Goal: Task Accomplishment & Management: Manage account settings

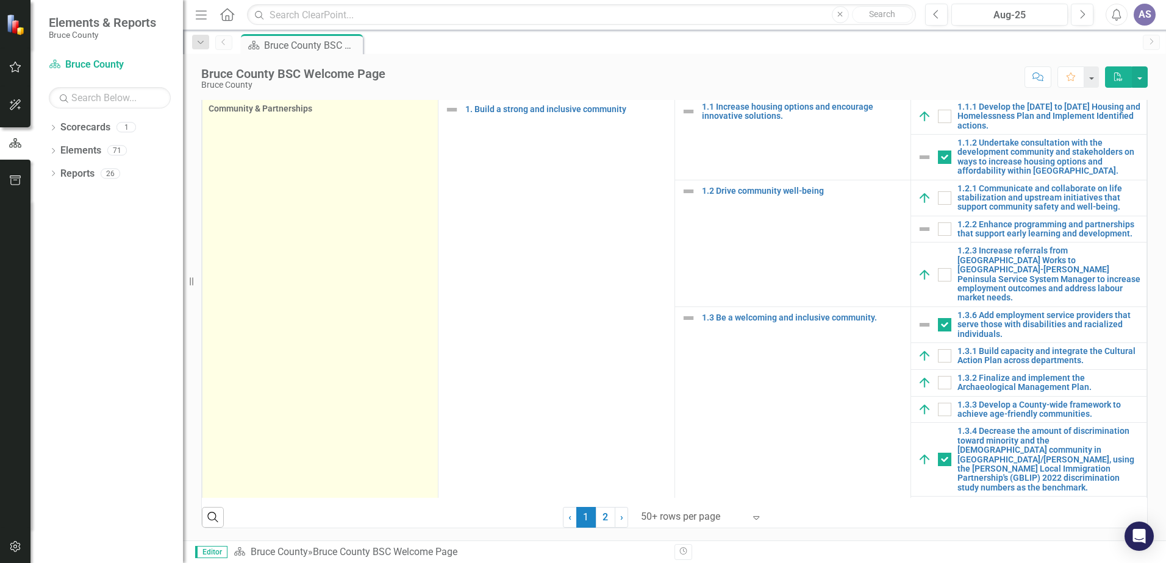
scroll to position [602, 0]
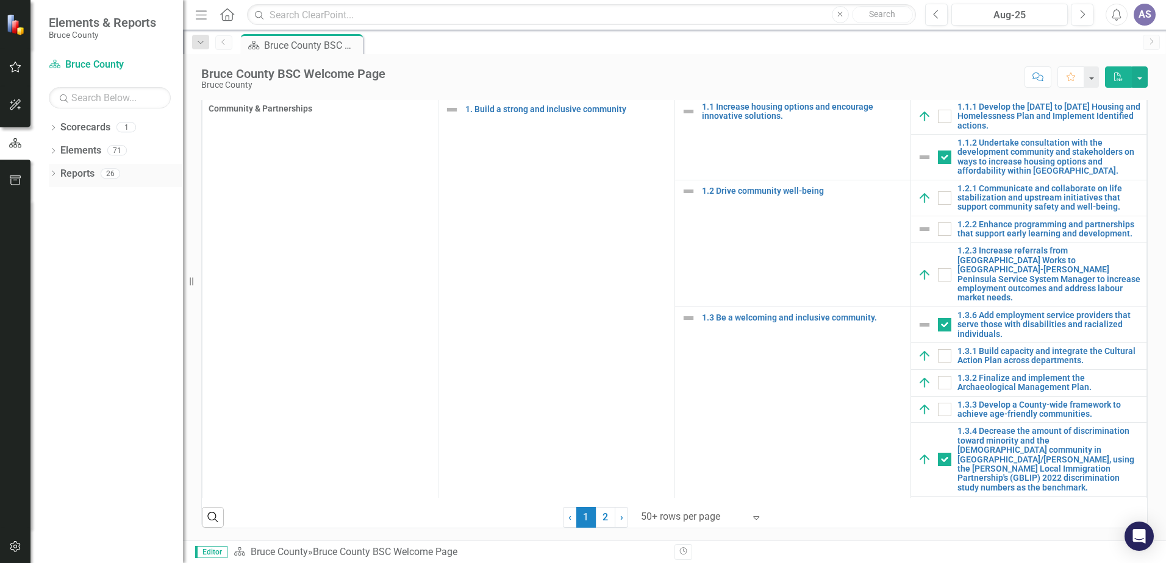
click at [55, 174] on icon at bounding box center [53, 173] width 3 height 5
click at [54, 152] on icon "Dropdown" at bounding box center [53, 152] width 9 height 7
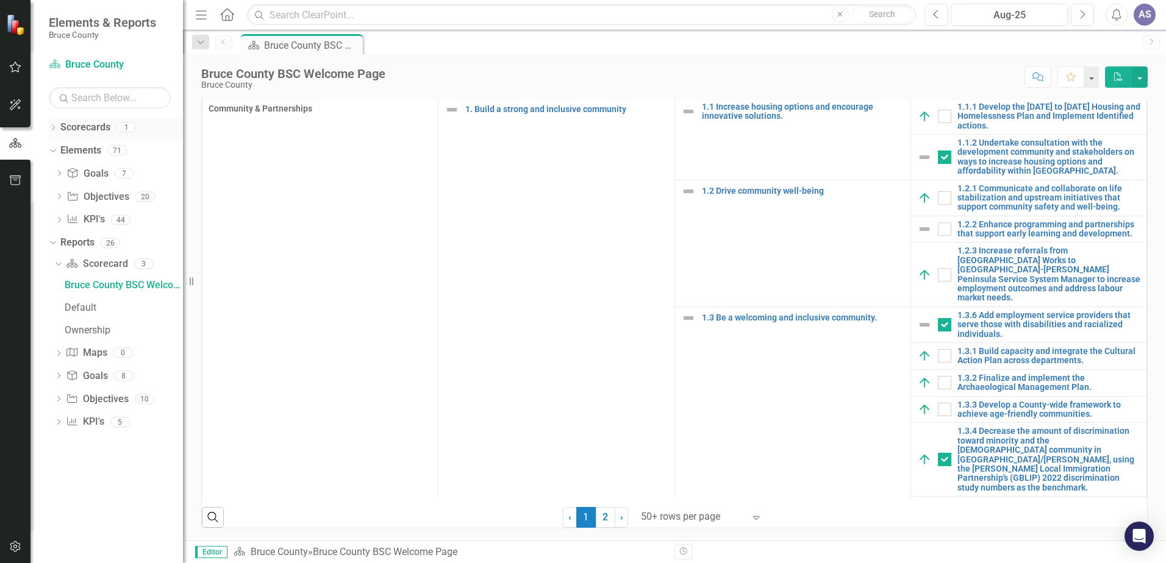
click at [55, 127] on icon "Dropdown" at bounding box center [53, 129] width 9 height 7
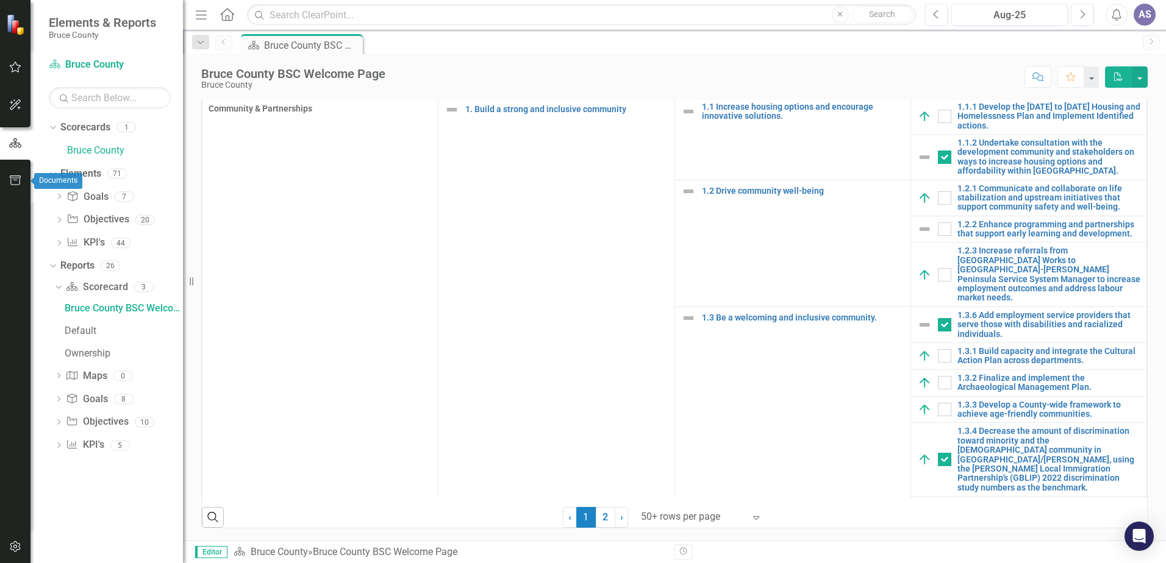
click at [12, 183] on icon "button" at bounding box center [15, 181] width 13 height 10
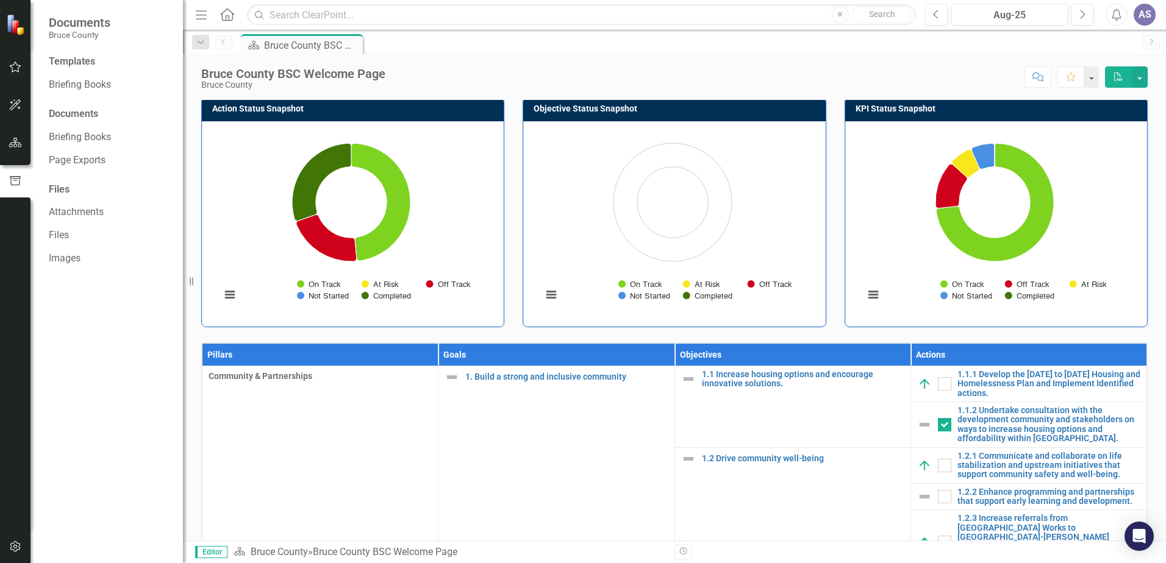
scroll to position [0, 0]
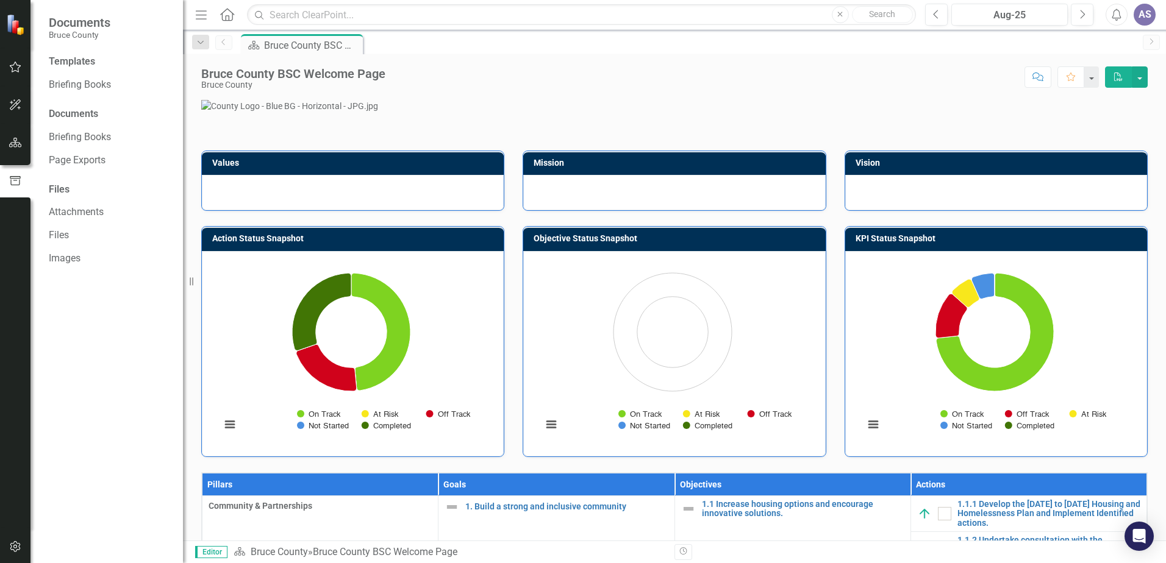
click at [198, 15] on icon "button" at bounding box center [201, 14] width 11 height 9
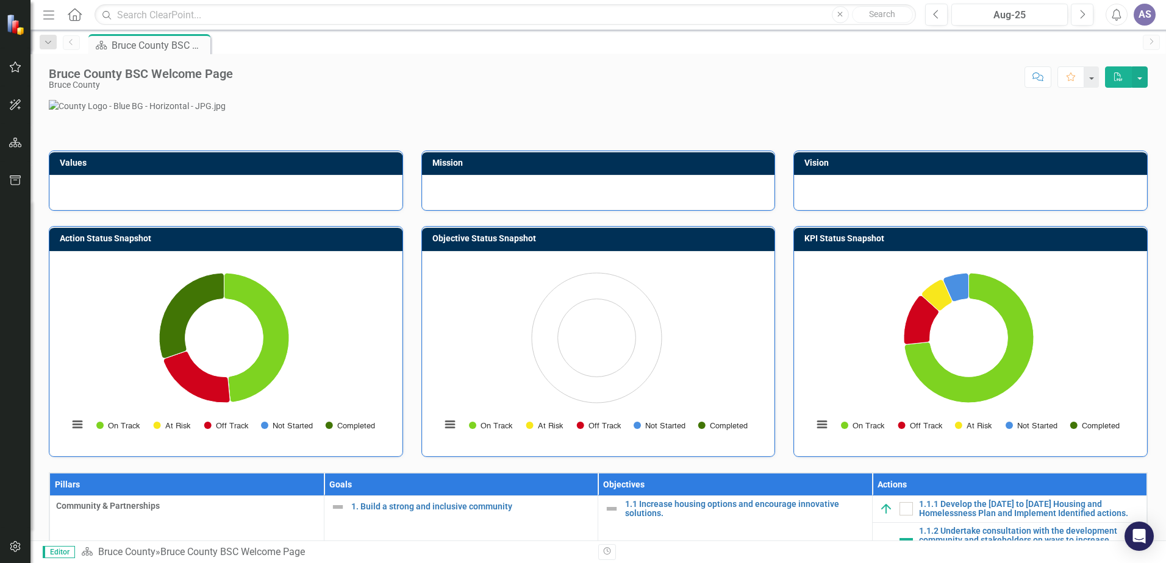
click at [48, 16] on icon "Menu" at bounding box center [49, 14] width 16 height 13
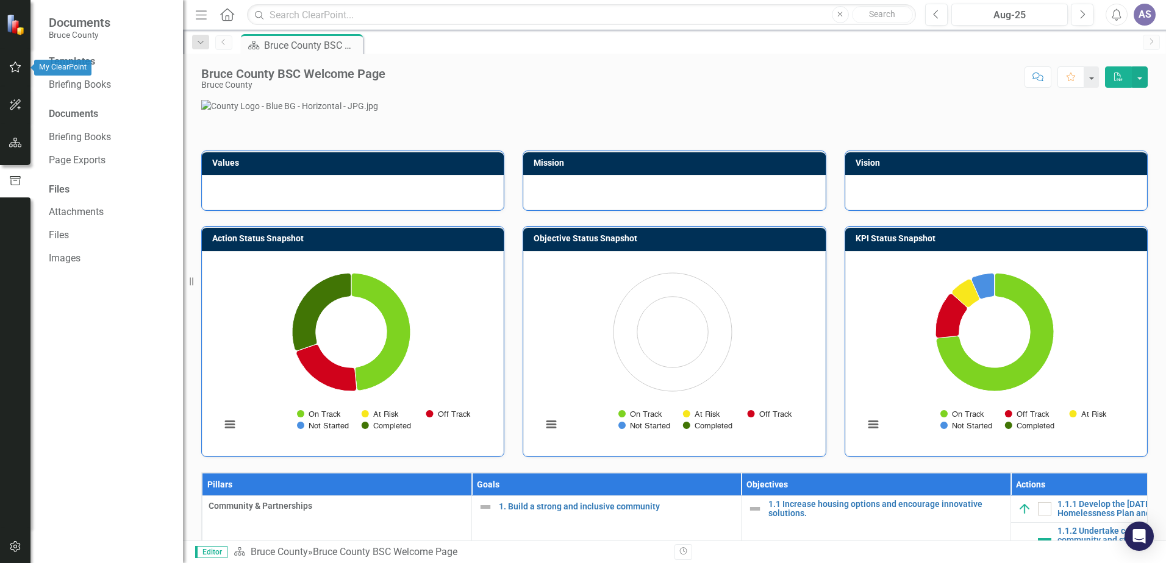
click at [16, 66] on icon "button" at bounding box center [15, 67] width 13 height 10
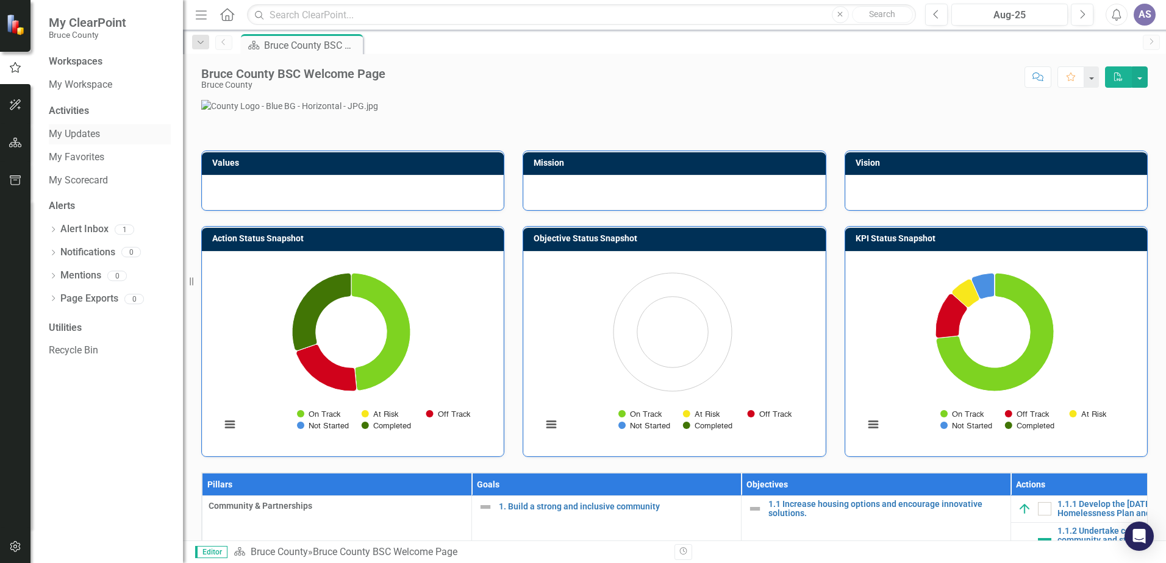
click at [72, 130] on link "My Updates" at bounding box center [110, 134] width 122 height 14
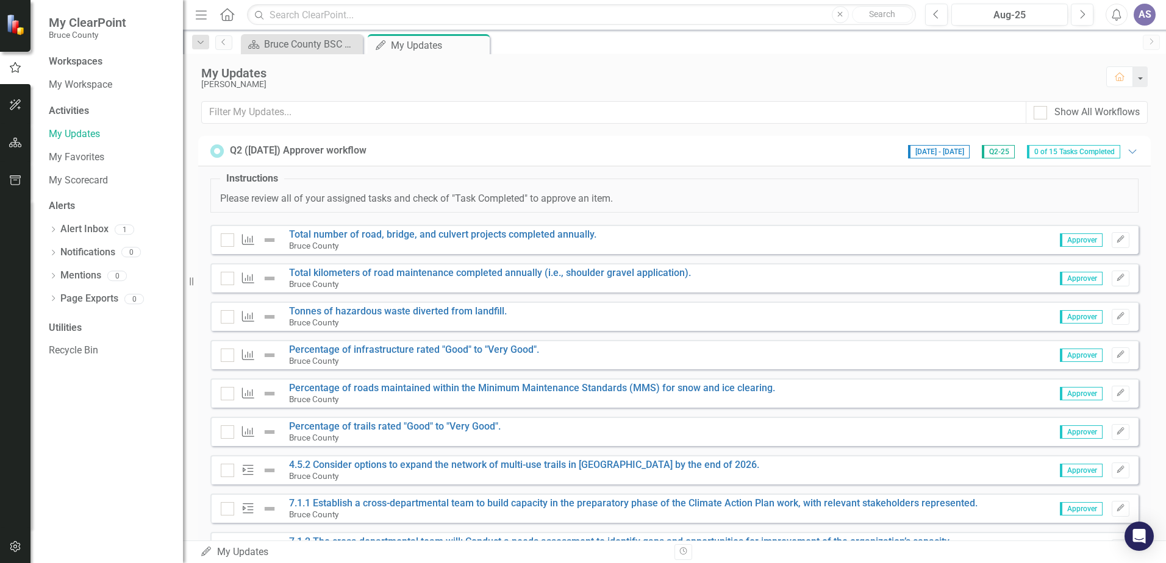
click at [835, 187] on fieldset "Instructions Please review all of your assigned tasks and check of "Task Comple…" at bounding box center [674, 192] width 928 height 41
click at [416, 88] on div "[PERSON_NAME]" at bounding box center [647, 84] width 893 height 9
click at [1007, 50] on div "Scorecard Bruce County BSC Welcome Page Close My Updates My Updates Pin Close" at bounding box center [687, 44] width 898 height 20
click at [1036, 14] on div "Aug-25" at bounding box center [1009, 15] width 108 height 15
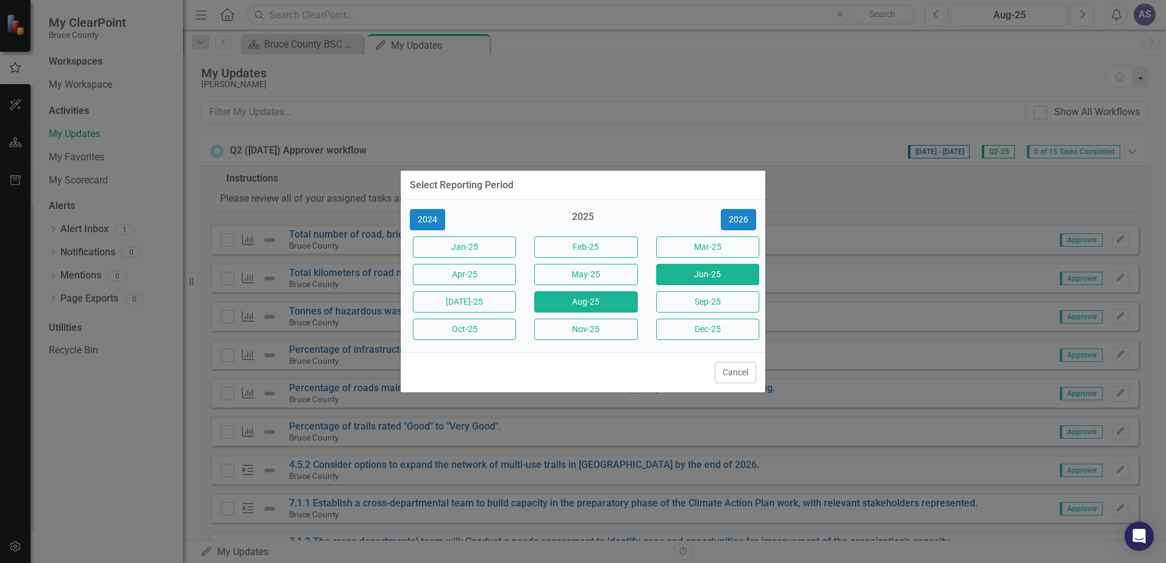
click at [693, 279] on button "Jun-25" at bounding box center [707, 274] width 103 height 21
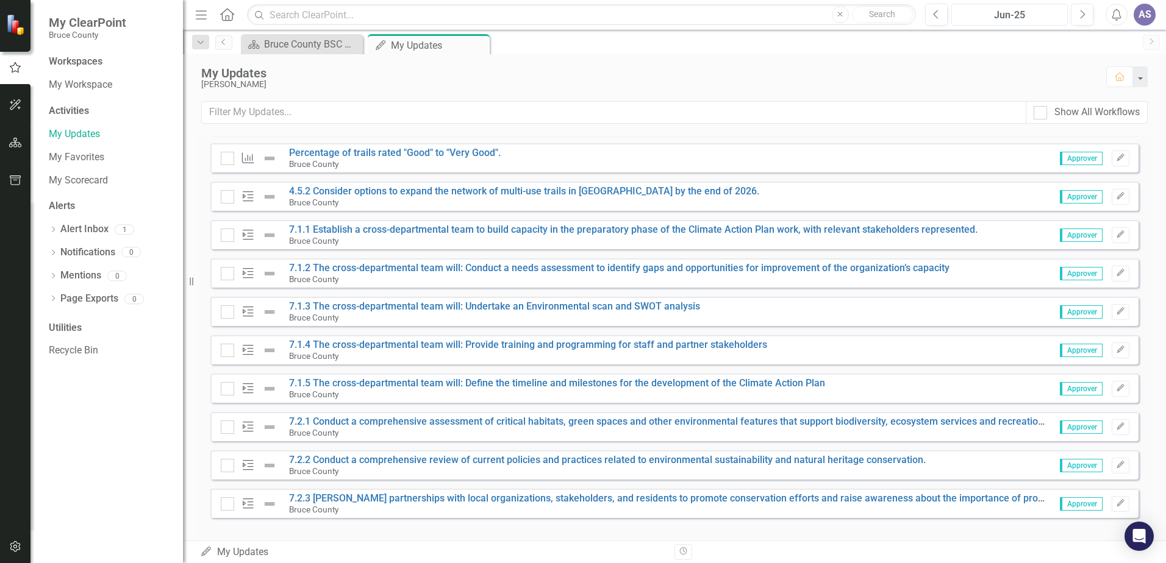
scroll to position [288, 0]
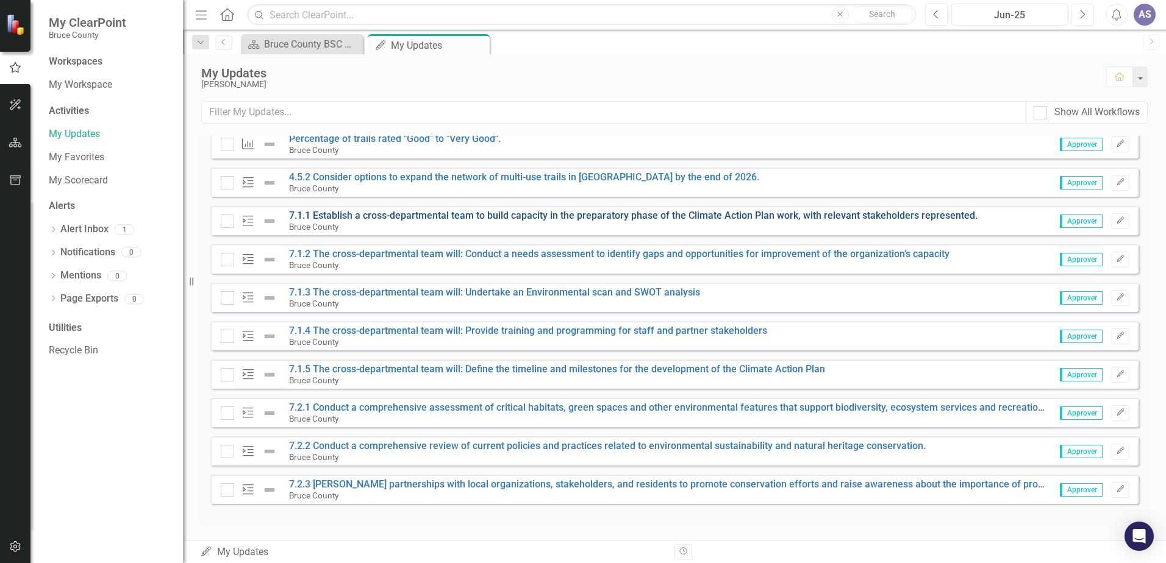
click at [378, 217] on link "7.1.1 Establish a cross-departmental team to build capacity in the preparatory …" at bounding box center [633, 216] width 688 height 12
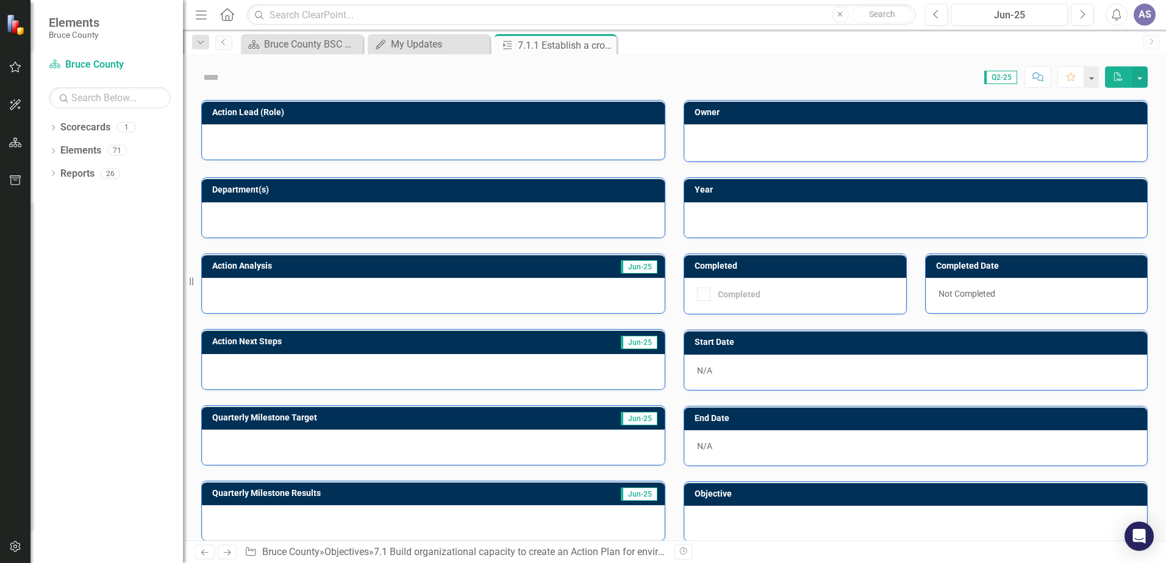
checkbox input "true"
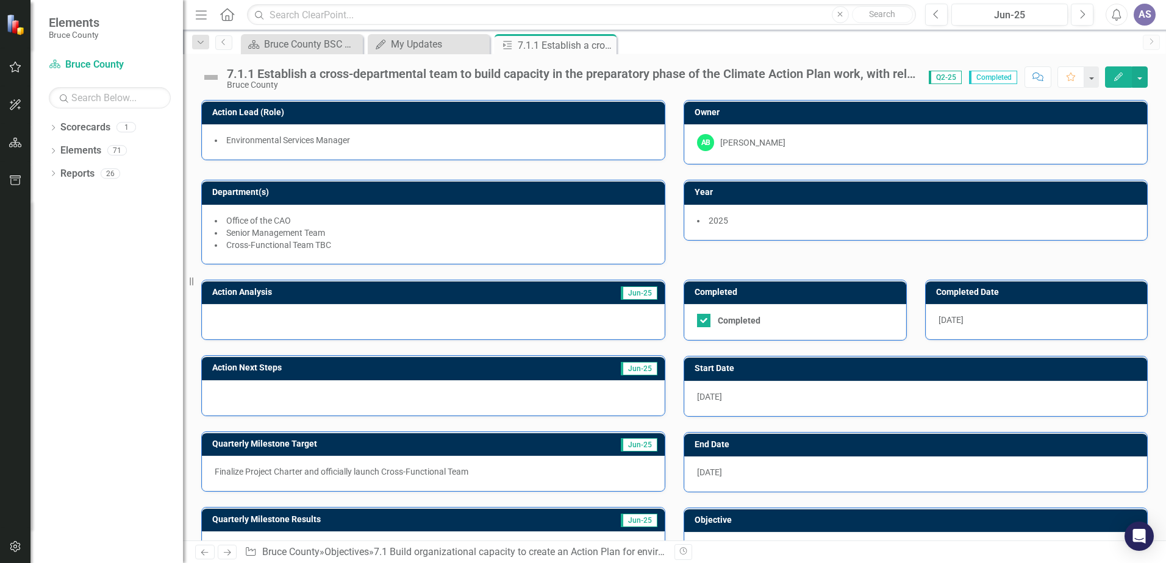
click at [686, 250] on div "Action Lead (Role) Environmental Services Manager Owner AB [PERSON_NAME] Depart…" at bounding box center [674, 175] width 965 height 180
click at [949, 78] on span "Q2-25" at bounding box center [945, 77] width 33 height 13
click at [1030, 13] on div "Jun-25" at bounding box center [1009, 15] width 108 height 15
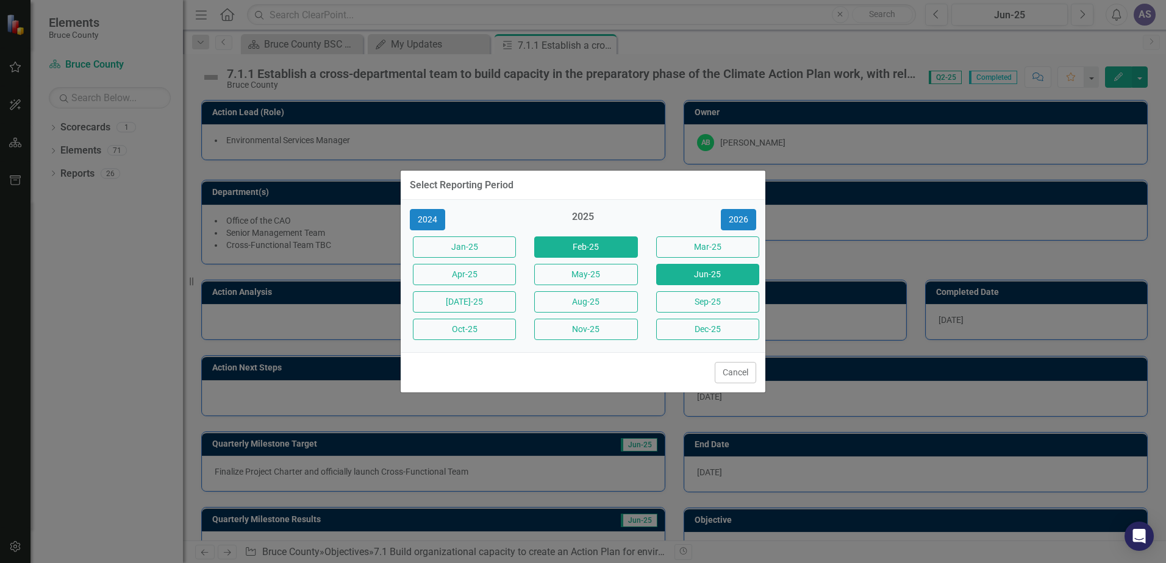
click at [583, 250] on button "Feb-25" at bounding box center [585, 247] width 103 height 21
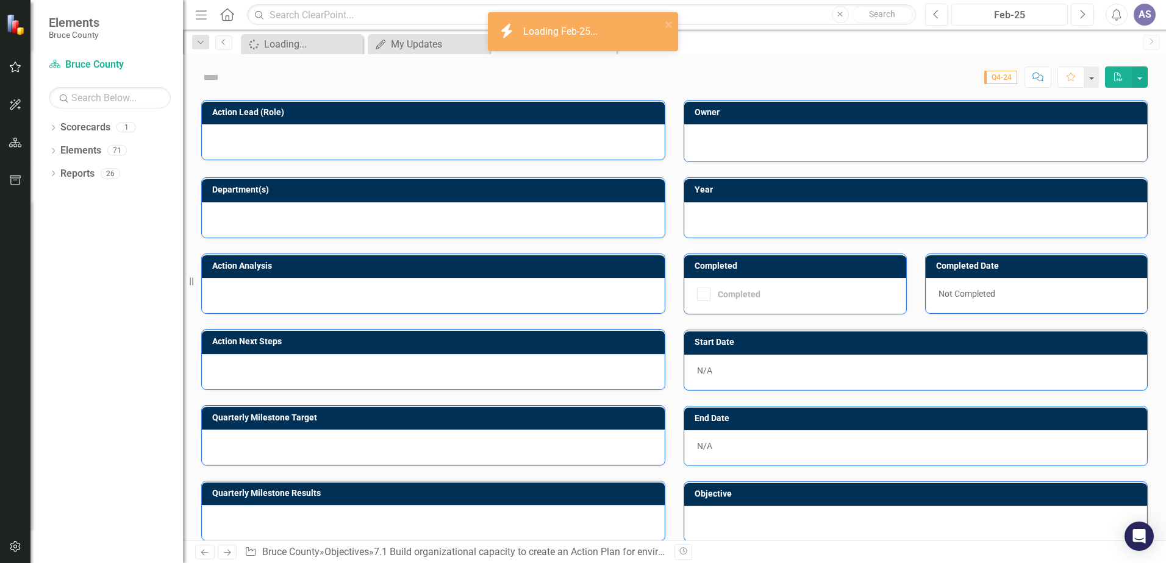
checkbox input "true"
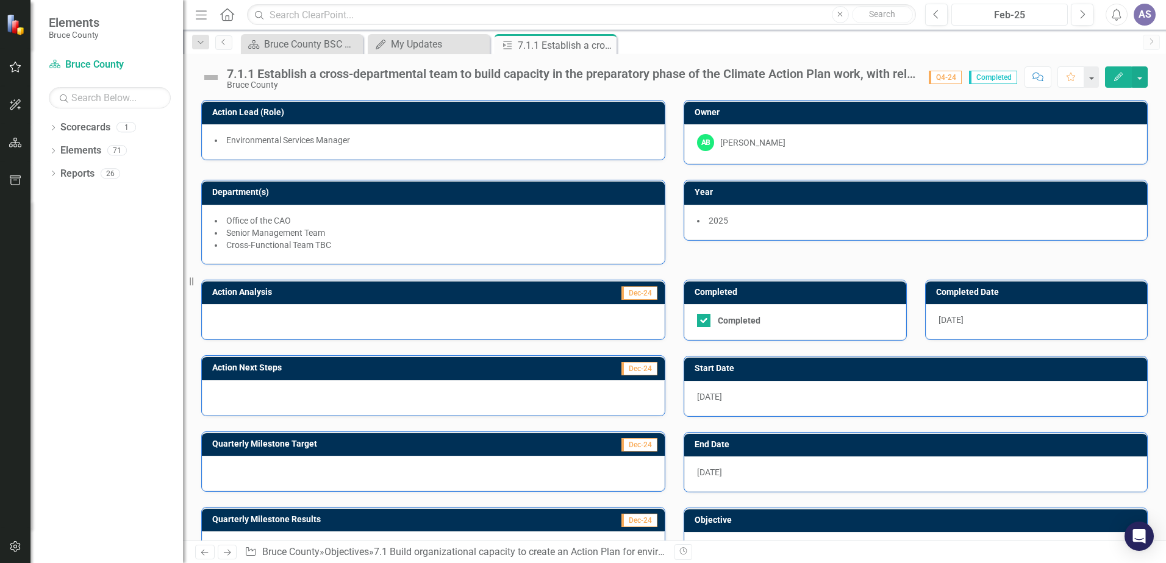
click at [1024, 15] on div "Feb-25" at bounding box center [1009, 15] width 108 height 15
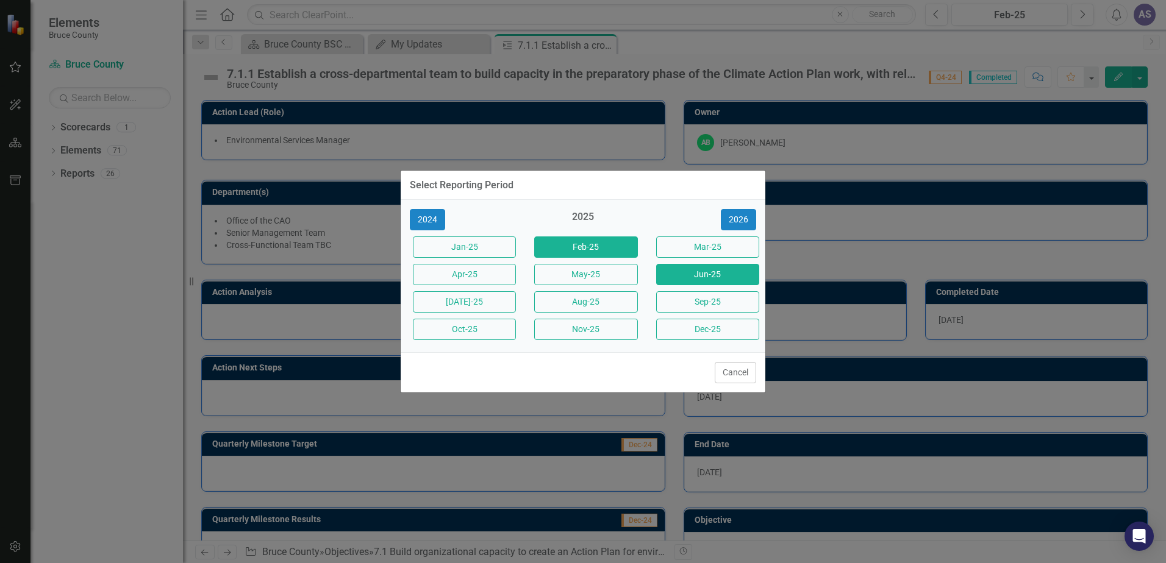
click at [681, 275] on button "Jun-25" at bounding box center [707, 274] width 103 height 21
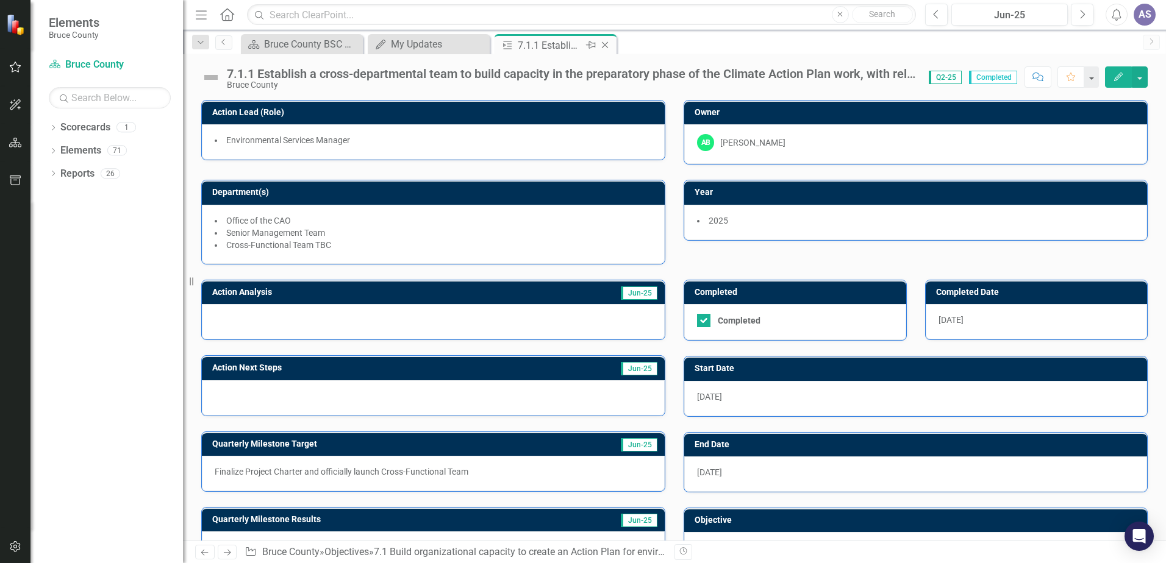
click at [603, 46] on icon "Close" at bounding box center [605, 45] width 12 height 10
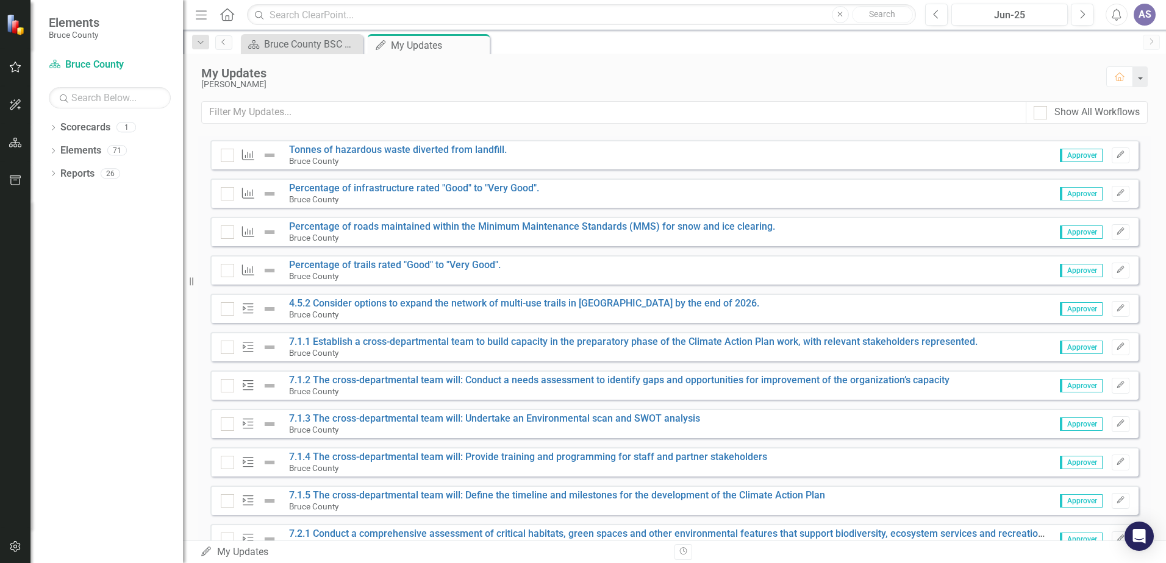
scroll to position [183, 0]
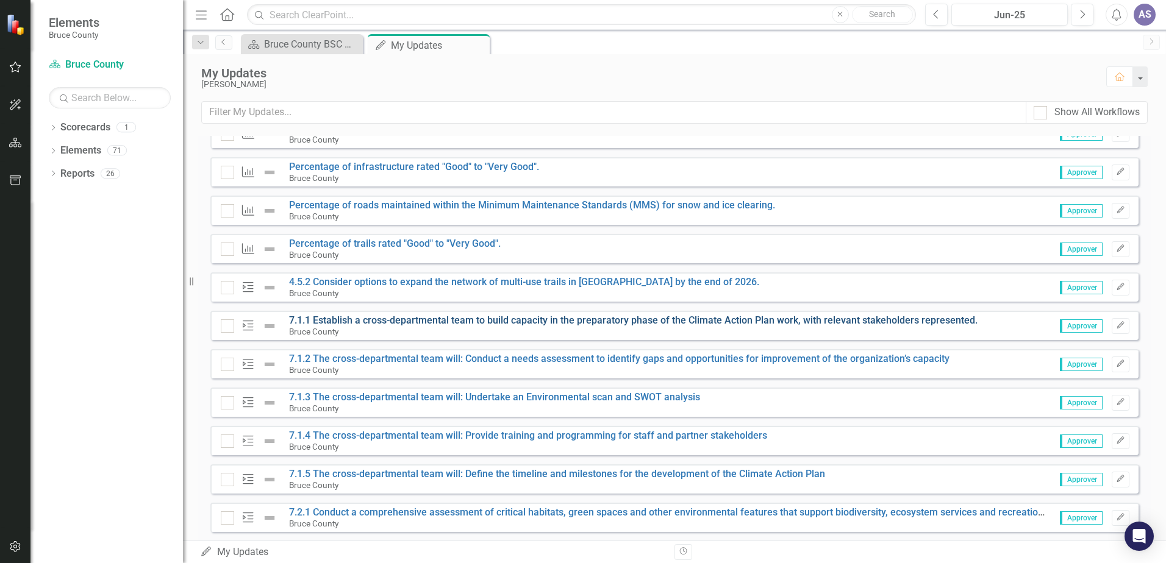
click at [359, 320] on link "7.1.1 Establish a cross-departmental team to build capacity in the preparatory …" at bounding box center [633, 321] width 688 height 12
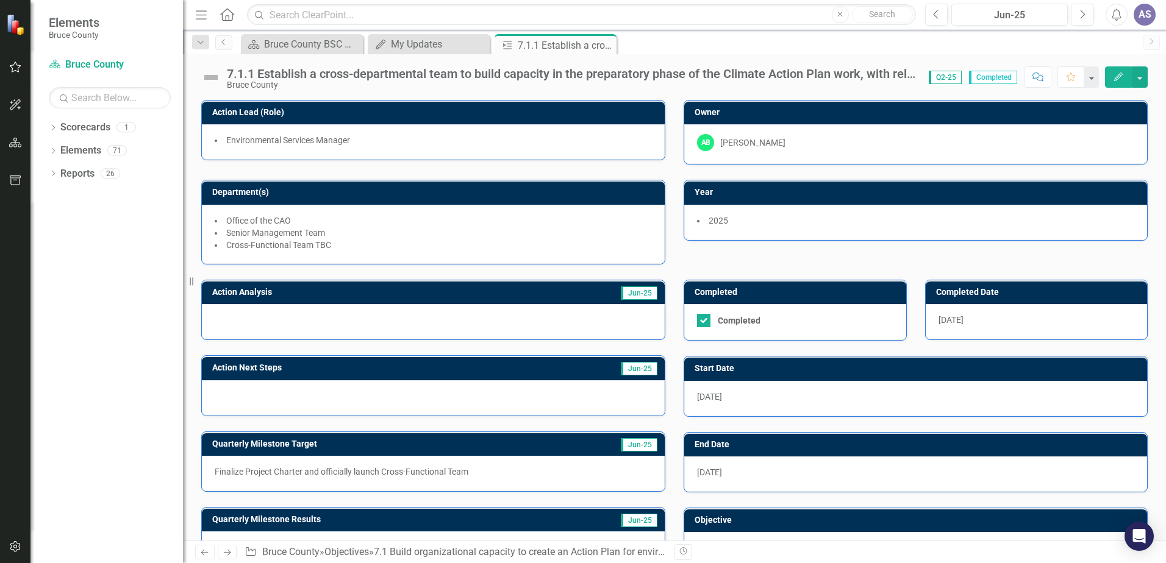
click at [0, 0] on icon "Close" at bounding box center [0, 0] width 0 height 0
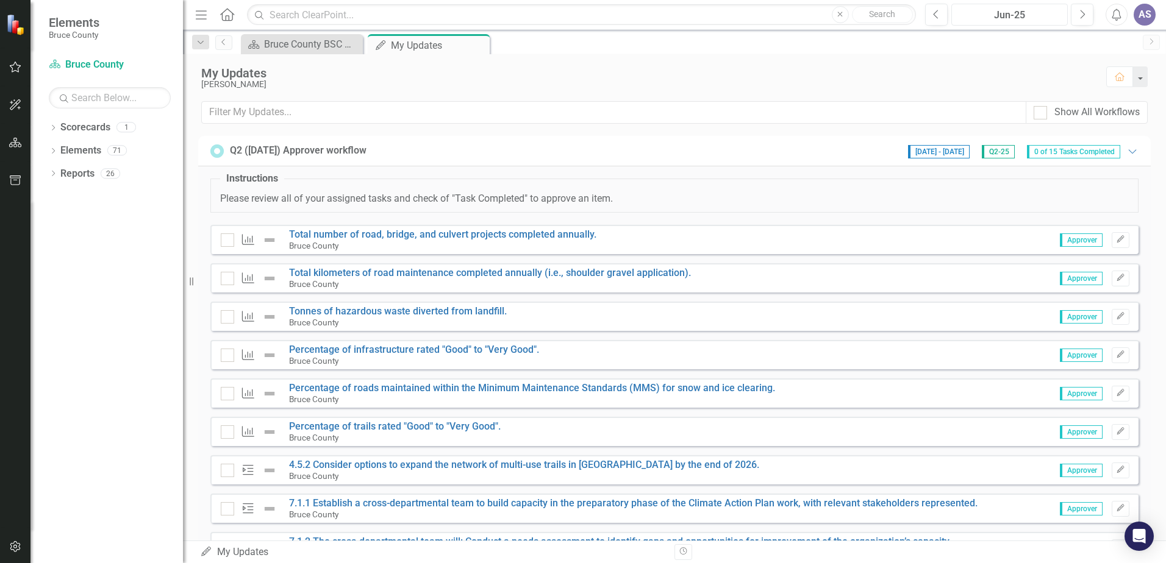
click at [1022, 13] on div "Jun-25" at bounding box center [1009, 15] width 108 height 15
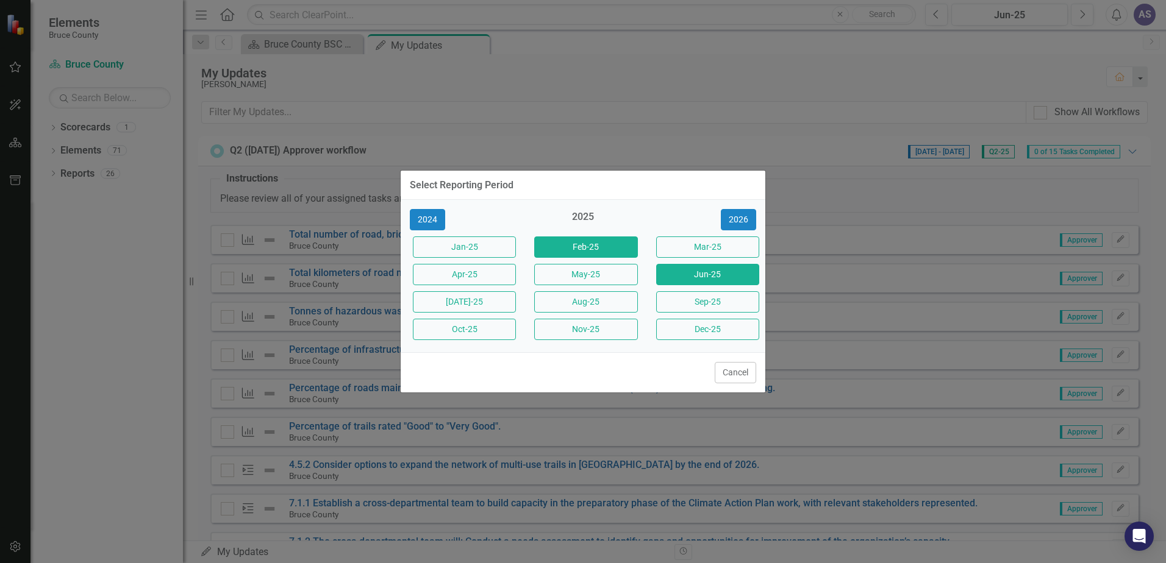
click at [583, 249] on button "Feb-25" at bounding box center [585, 247] width 103 height 21
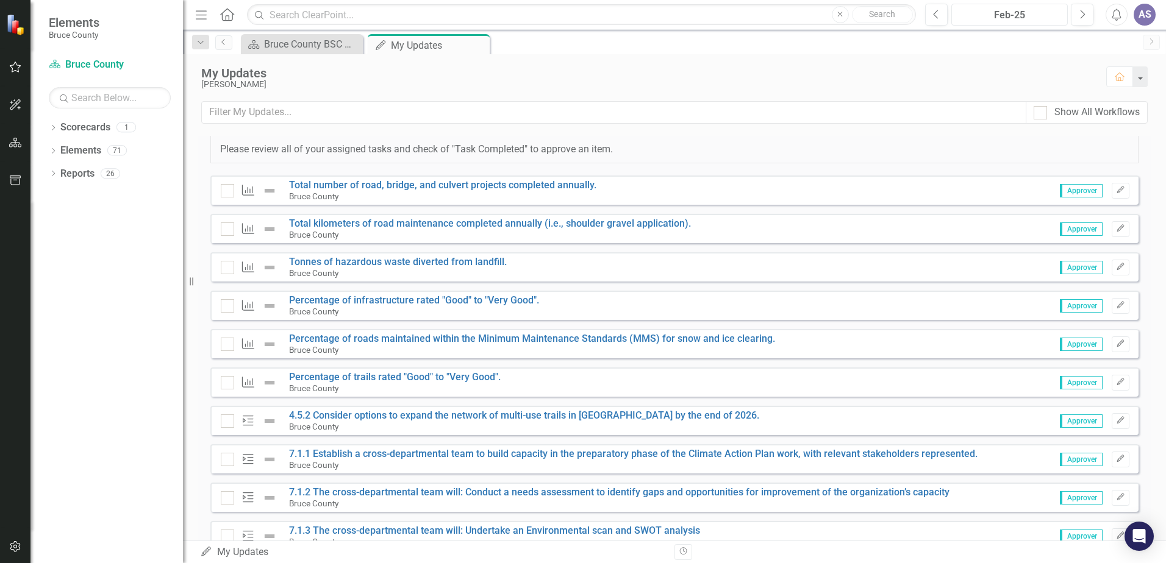
scroll to position [122, 0]
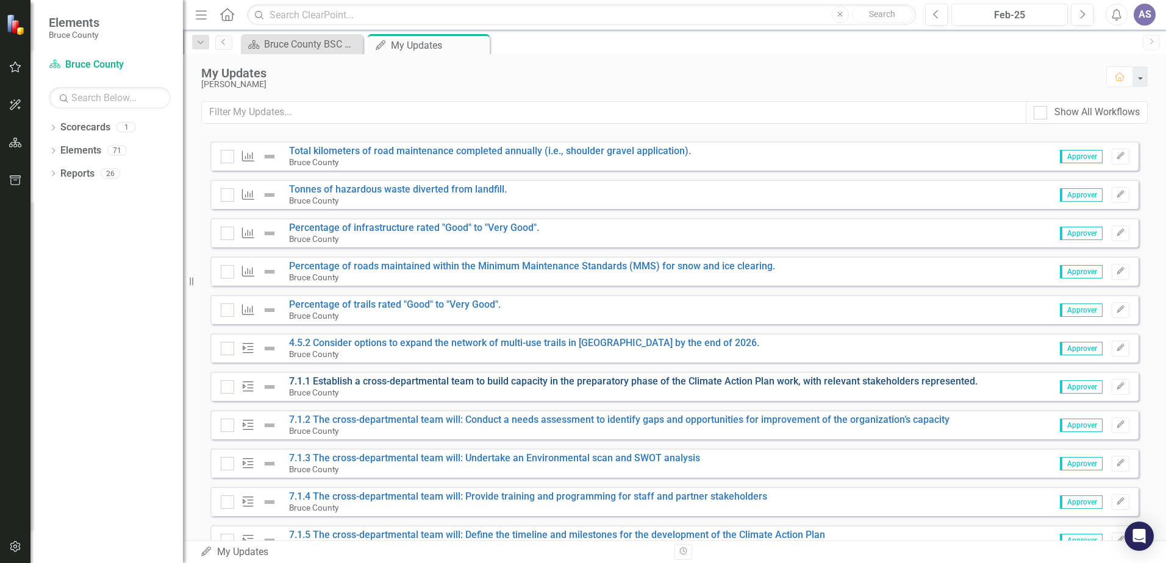
click at [348, 384] on link "7.1.1 Establish a cross-departmental team to build capacity in the preparatory …" at bounding box center [633, 382] width 688 height 12
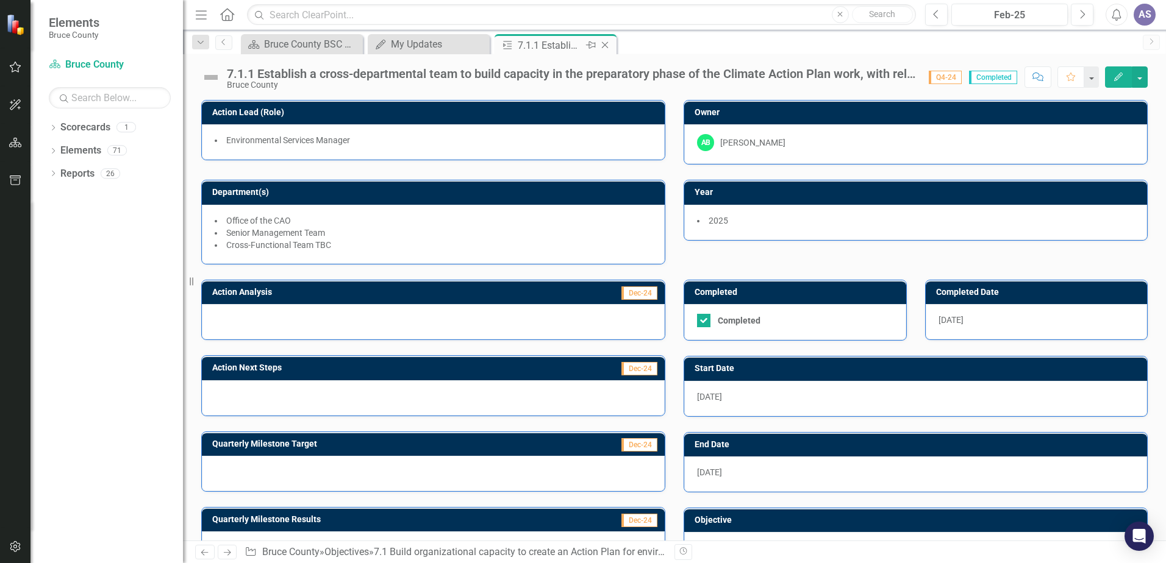
click at [605, 45] on icon "Close" at bounding box center [605, 45] width 12 height 10
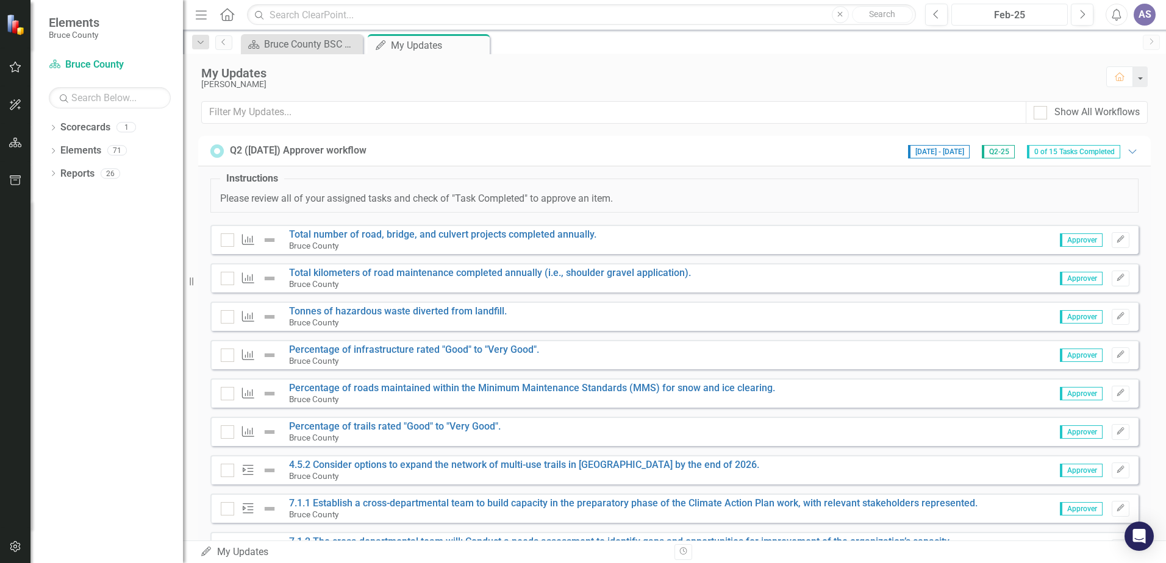
click at [1024, 13] on div "Feb-25" at bounding box center [1009, 15] width 108 height 15
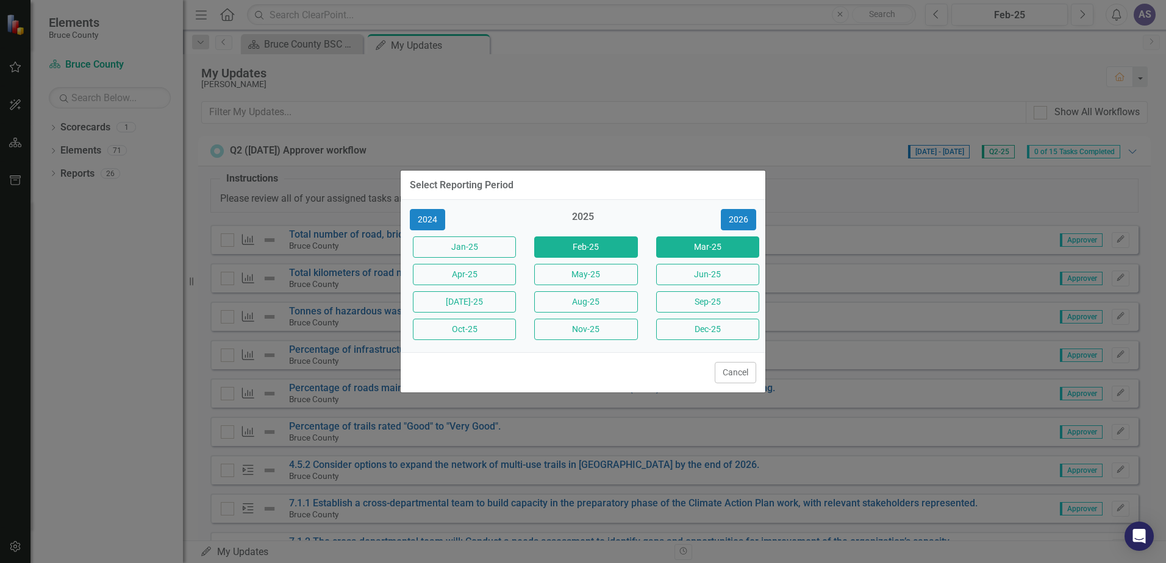
click at [710, 249] on button "Mar-25" at bounding box center [707, 247] width 103 height 21
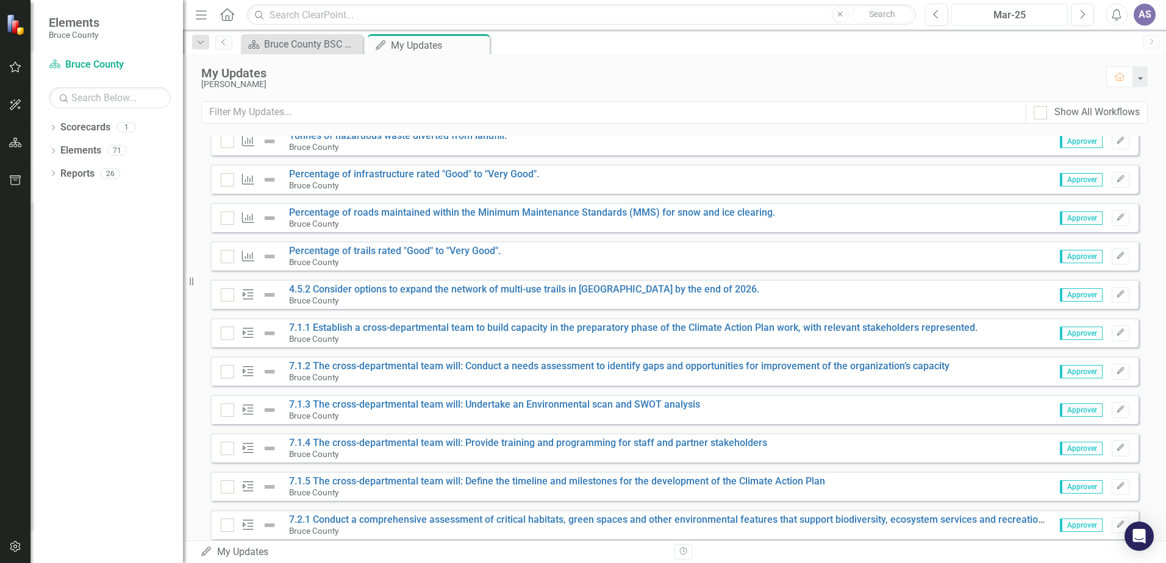
scroll to position [183, 0]
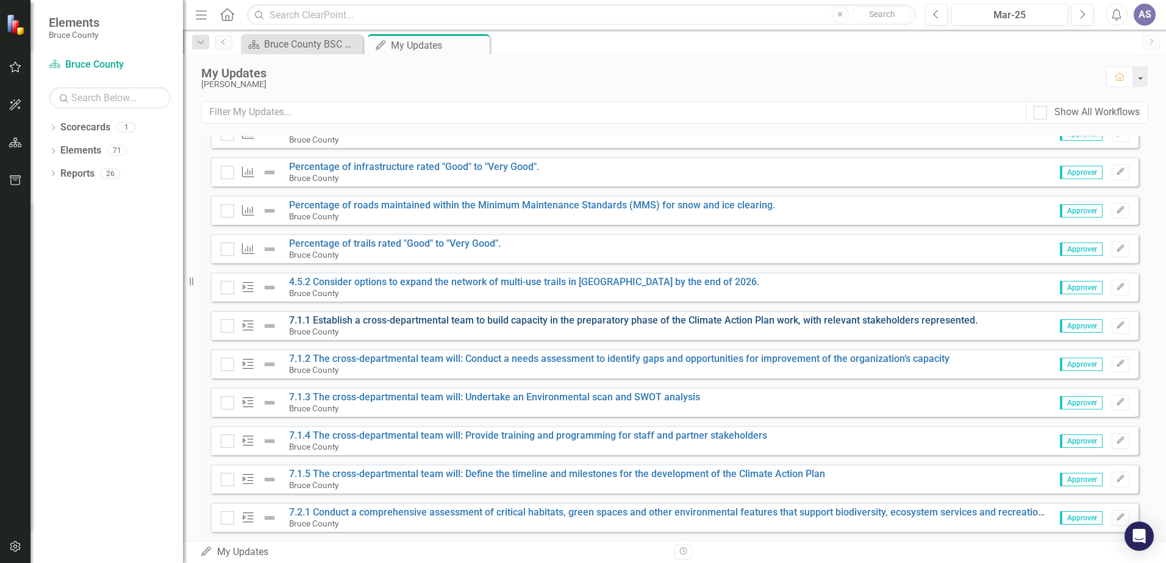
click at [371, 321] on link "7.1.1 Establish a cross-departmental team to build capacity in the preparatory …" at bounding box center [633, 321] width 688 height 12
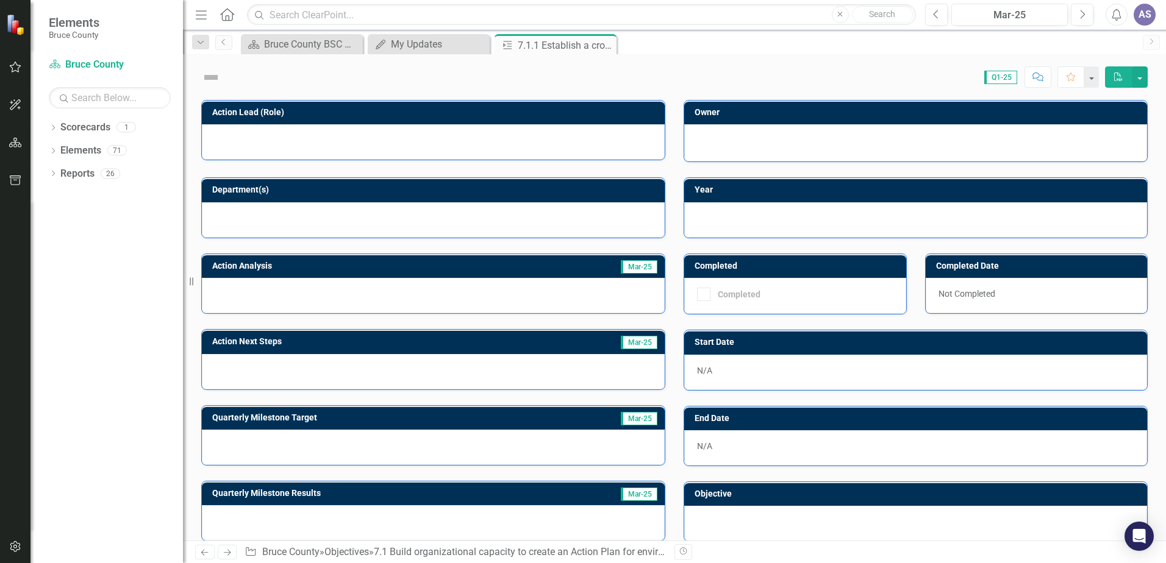
checkbox input "true"
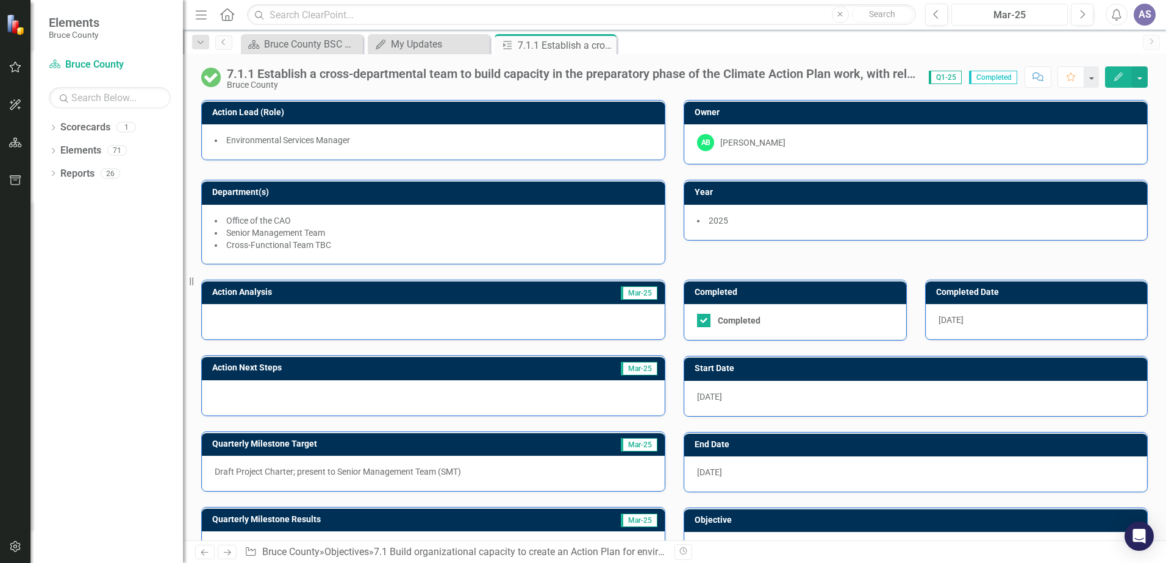
click at [999, 21] on div "Mar-25" at bounding box center [1009, 15] width 108 height 15
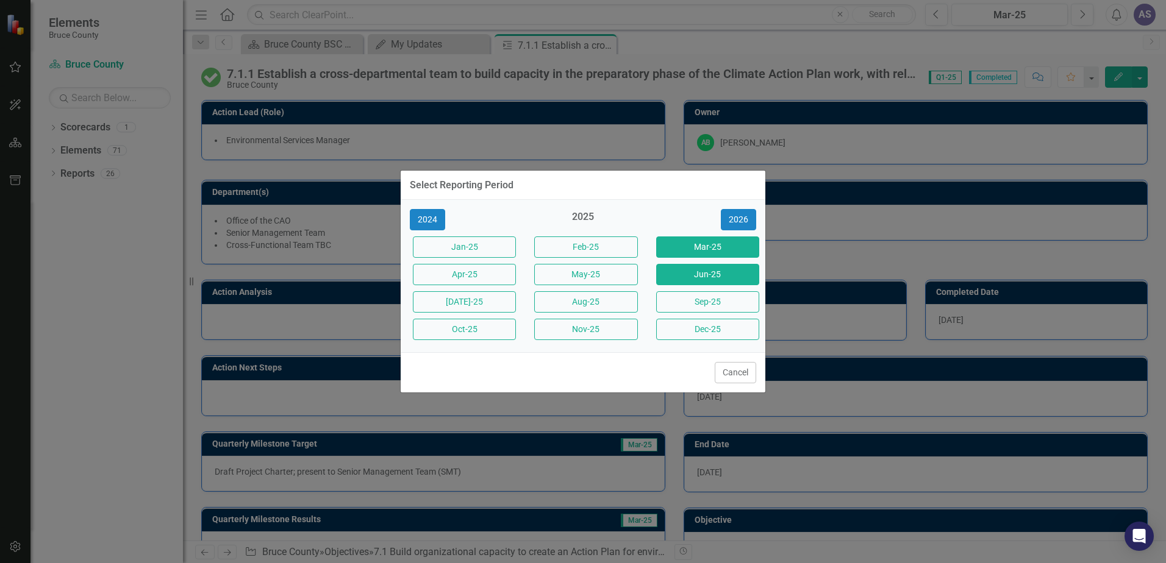
click at [717, 277] on button "Jun-25" at bounding box center [707, 274] width 103 height 21
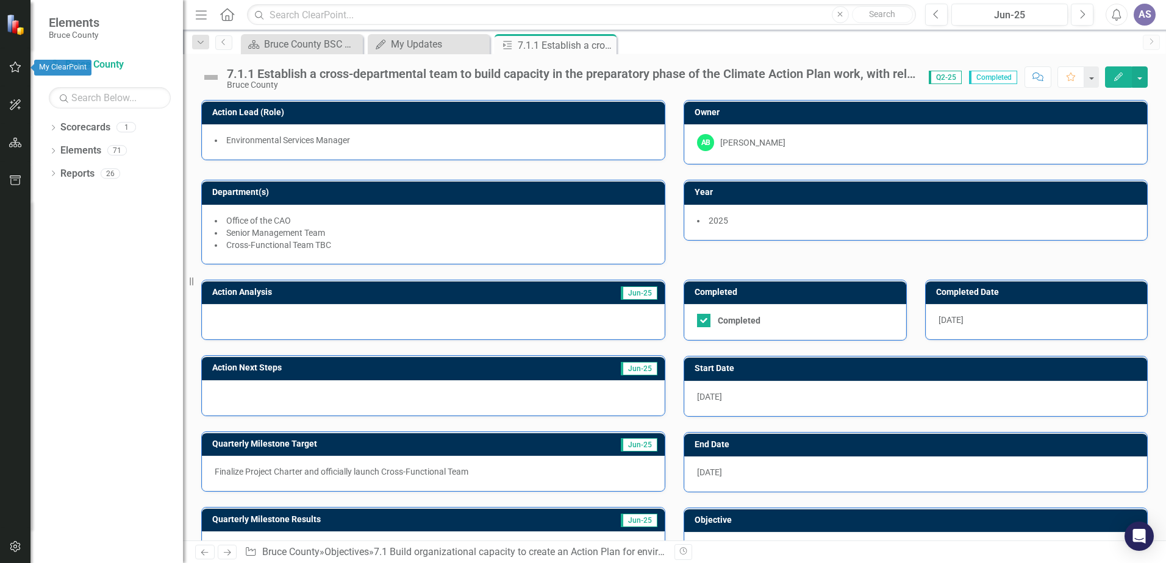
click at [19, 70] on icon "button" at bounding box center [15, 67] width 13 height 10
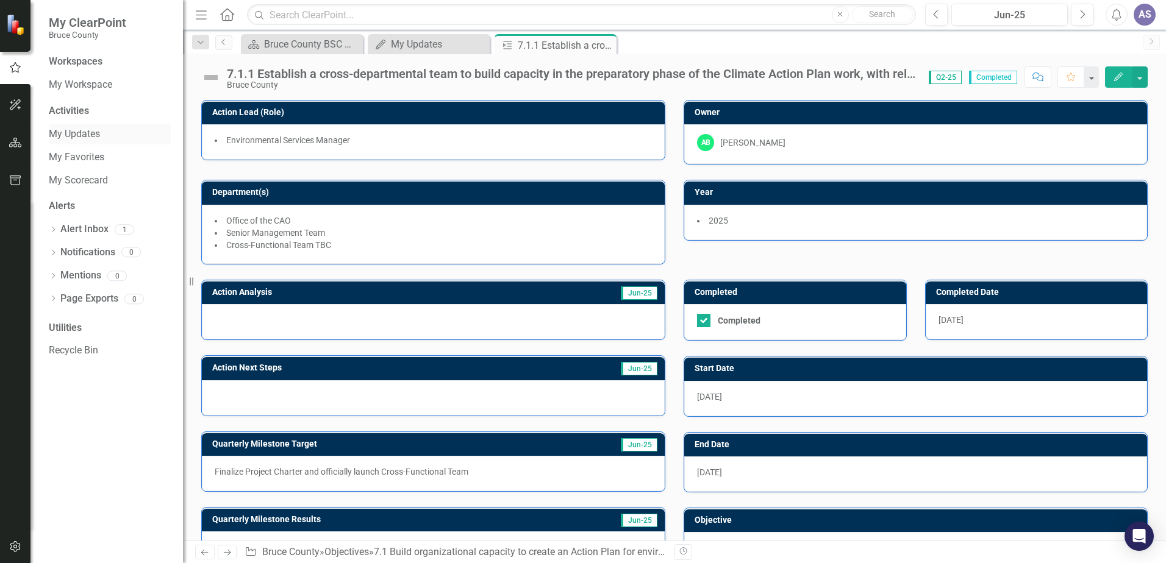
click at [80, 129] on link "My Updates" at bounding box center [110, 134] width 122 height 14
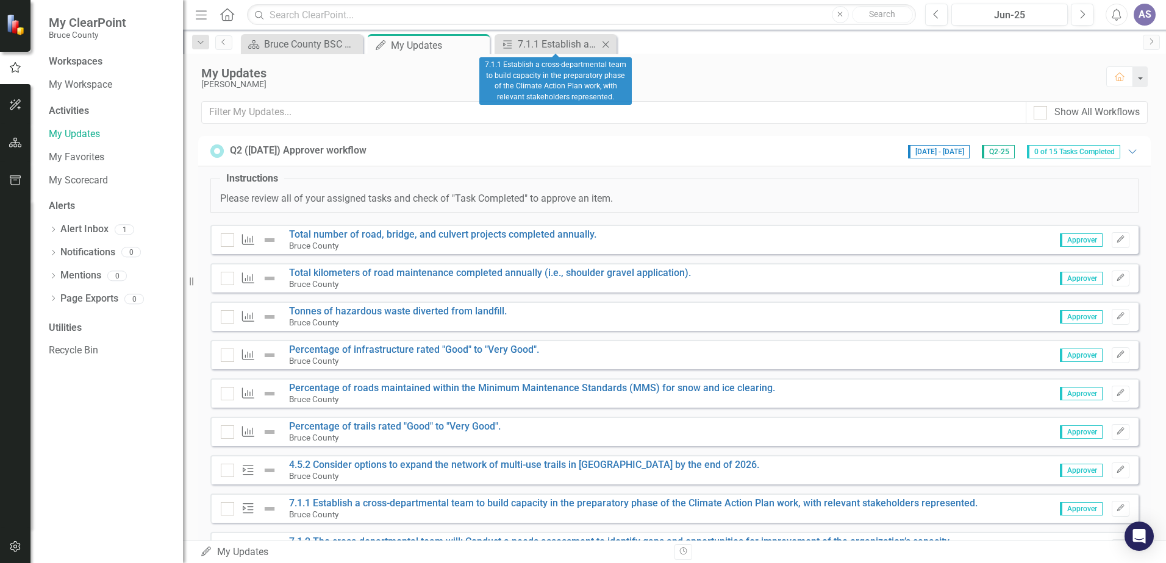
click at [608, 45] on icon "Close" at bounding box center [605, 45] width 12 height 10
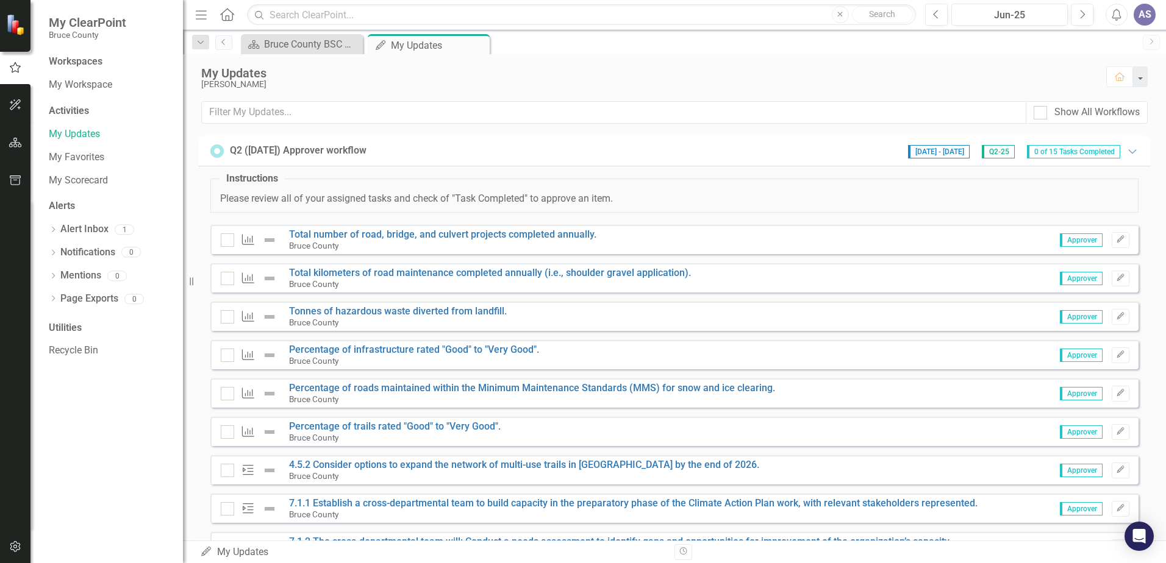
click at [515, 137] on div "Q2 ([DATE]) Approver workflow [DATE] - [DATE] Q2-25 0 of 15 Tasks Completed Exp…" at bounding box center [674, 151] width 952 height 30
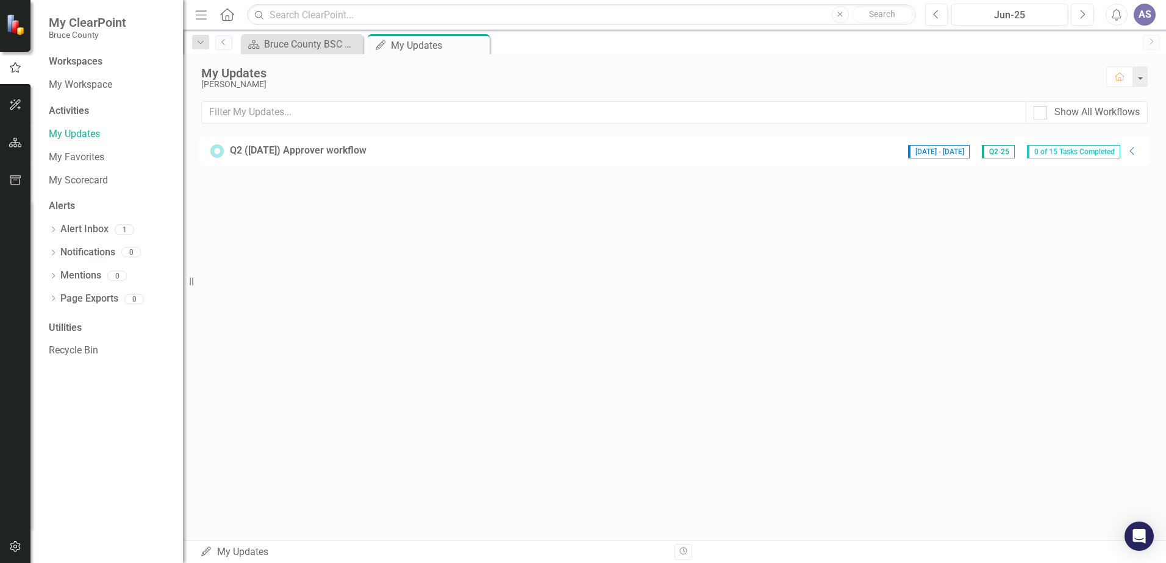
click at [720, 296] on div "My Updates [PERSON_NAME] Home Show All Workflows Q2 ([DATE]) Approver workflow …" at bounding box center [674, 297] width 983 height 487
click at [407, 408] on div "My Updates [PERSON_NAME] Home Show All Workflows Q2 ([DATE]) Approver workflow …" at bounding box center [674, 297] width 983 height 487
